Goal: Information Seeking & Learning: Learn about a topic

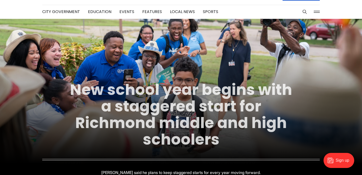
scroll to position [1, 0]
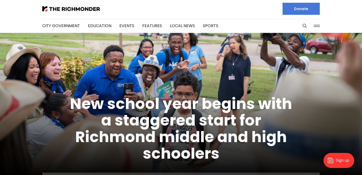
click at [228, 23] on div "City Government Education Events Features Local News Sports" at bounding box center [181, 26] width 278 height 14
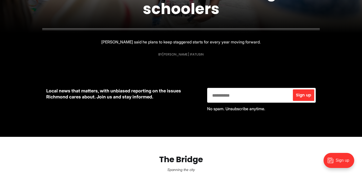
scroll to position [0, 0]
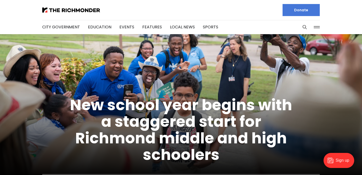
click at [295, 26] on button at bounding box center [317, 27] width 8 height 8
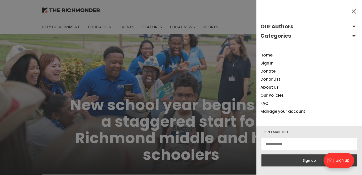
click at [279, 27] on button "Our Authors" at bounding box center [310, 27] width 98 height 8
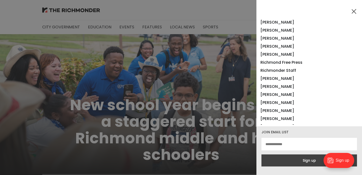
scroll to position [439, 0]
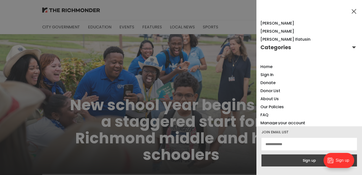
click at [277, 49] on button "Categories" at bounding box center [310, 48] width 98 height 8
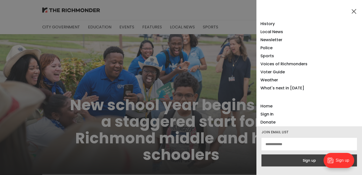
scroll to position [578, 0]
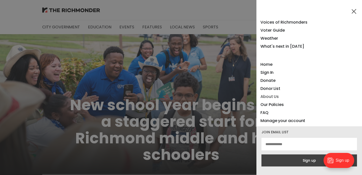
click at [265, 96] on link "About Us" at bounding box center [270, 97] width 18 height 6
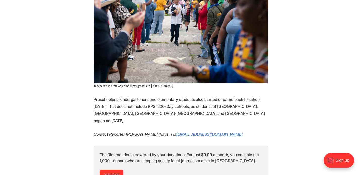
scroll to position [776, 0]
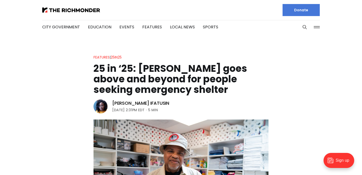
scroll to position [75, 0]
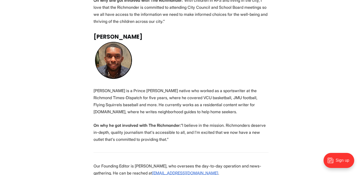
scroll to position [959, 0]
